Goal: Navigation & Orientation: Find specific page/section

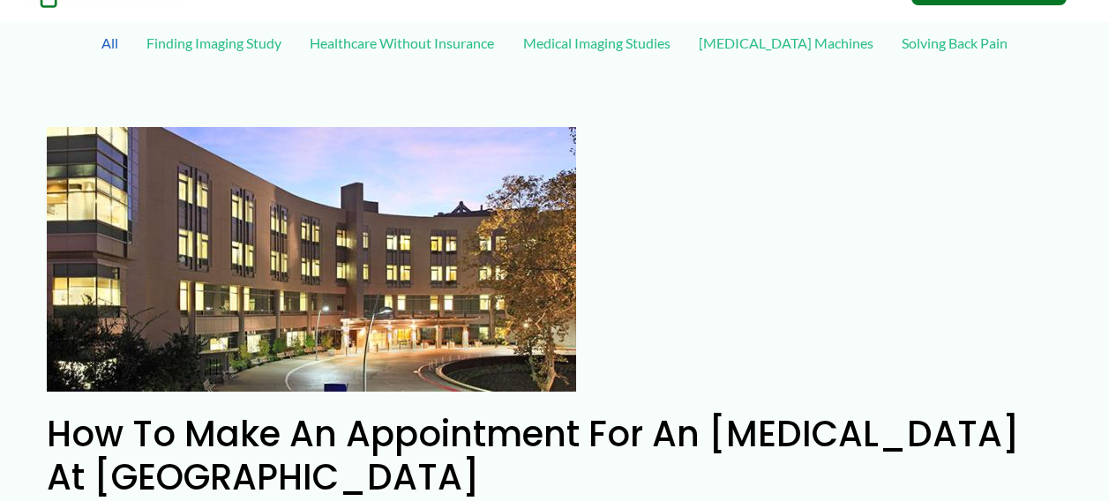
scroll to position [353, 0]
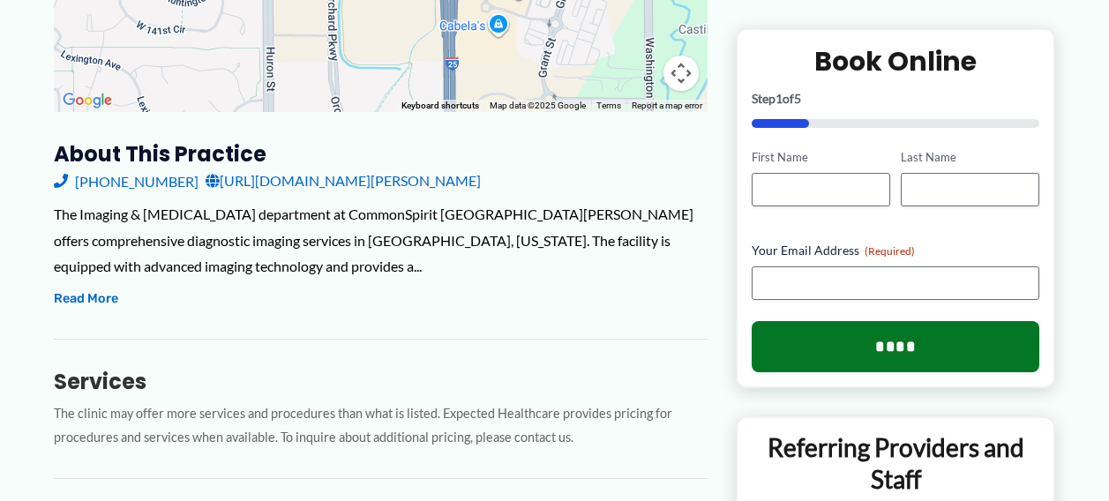
scroll to position [618, 0]
